Goal: Task Accomplishment & Management: Manage account settings

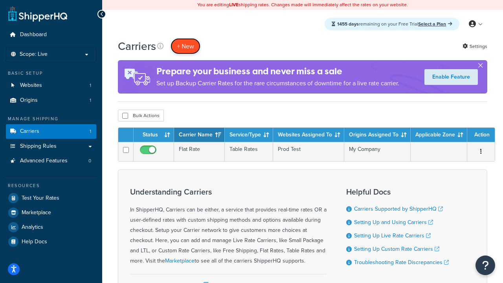
click at [185, 46] on button "+ New" at bounding box center [185, 46] width 30 height 16
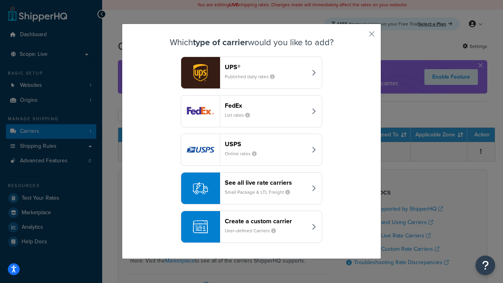
click at [266, 105] on header "FedEx" at bounding box center [266, 105] width 82 height 7
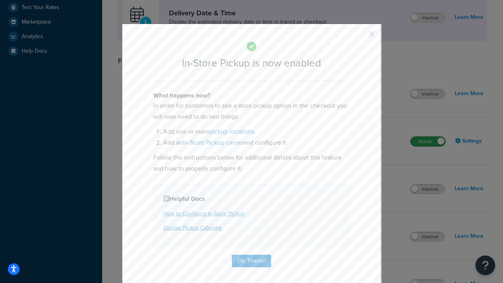
scroll to position [220, 0]
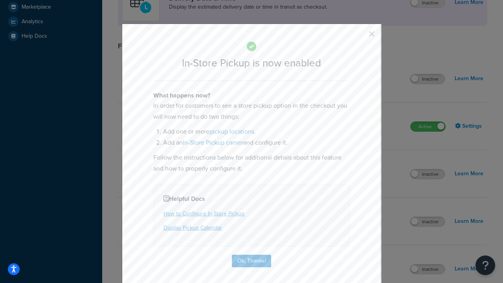
click at [360, 37] on button "button" at bounding box center [360, 37] width 2 height 2
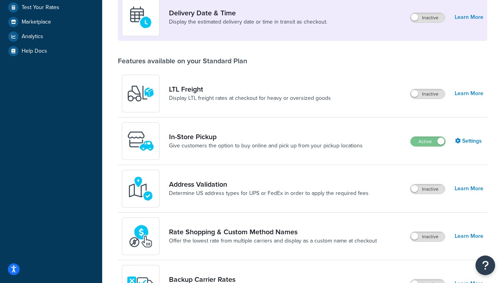
scroll to position [191, 0]
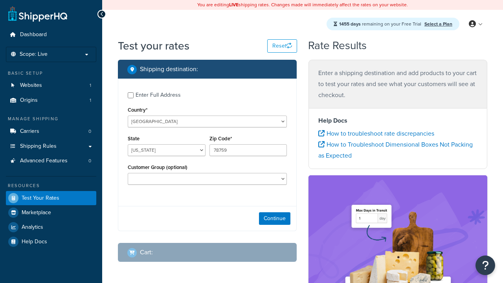
select select "[GEOGRAPHIC_DATA]"
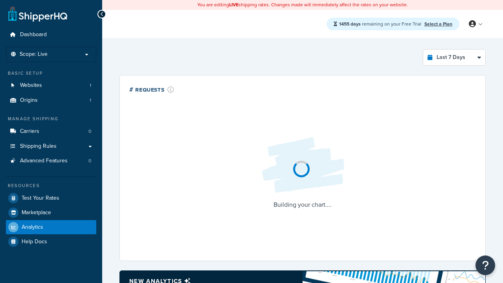
select select "last_7_days"
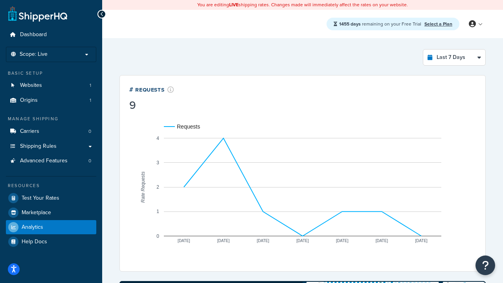
click at [102, 14] on icon at bounding box center [102, 13] width 4 height 5
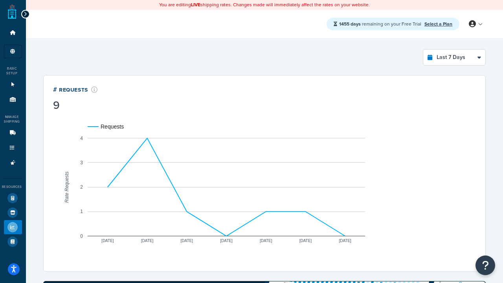
click at [24, 11] on icon at bounding box center [26, 13] width 4 height 5
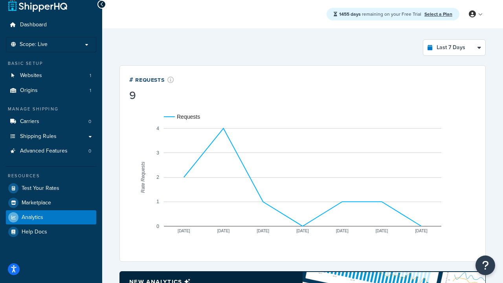
click at [438, 11] on link "Select a Plan" at bounding box center [438, 14] width 28 height 7
